Goal: Task Accomplishment & Management: Manage account settings

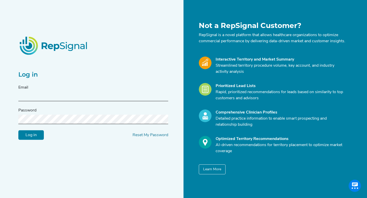
type input "[EMAIL_ADDRESS][DOMAIN_NAME]"
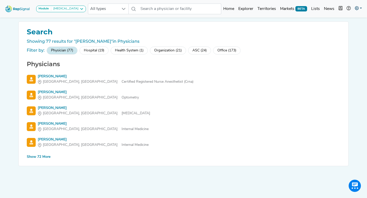
click at [360, 9] on link at bounding box center [357, 9] width 11 height 10
click at [339, 31] on link "Logout" at bounding box center [343, 32] width 40 height 10
